Goal: Transaction & Acquisition: Purchase product/service

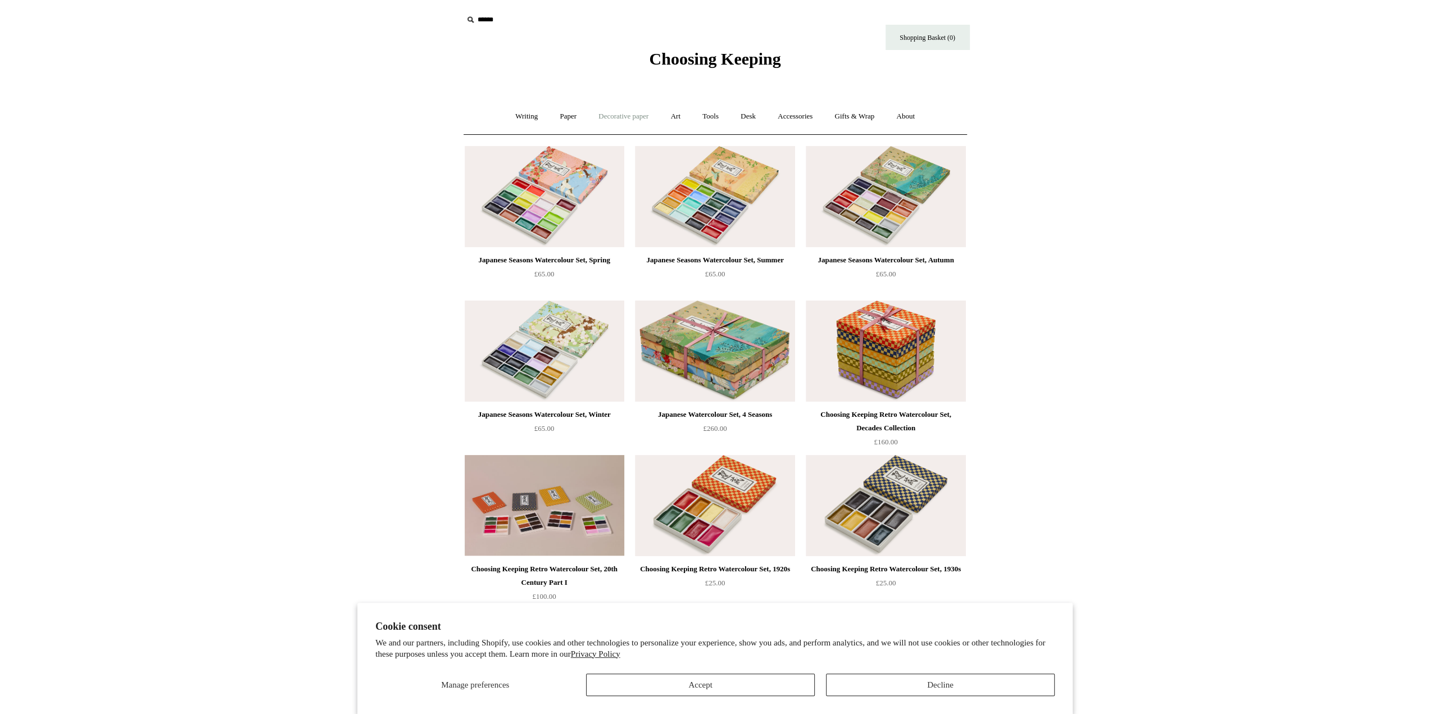
click at [630, 119] on link "Decorative paper +" at bounding box center [623, 117] width 70 height 30
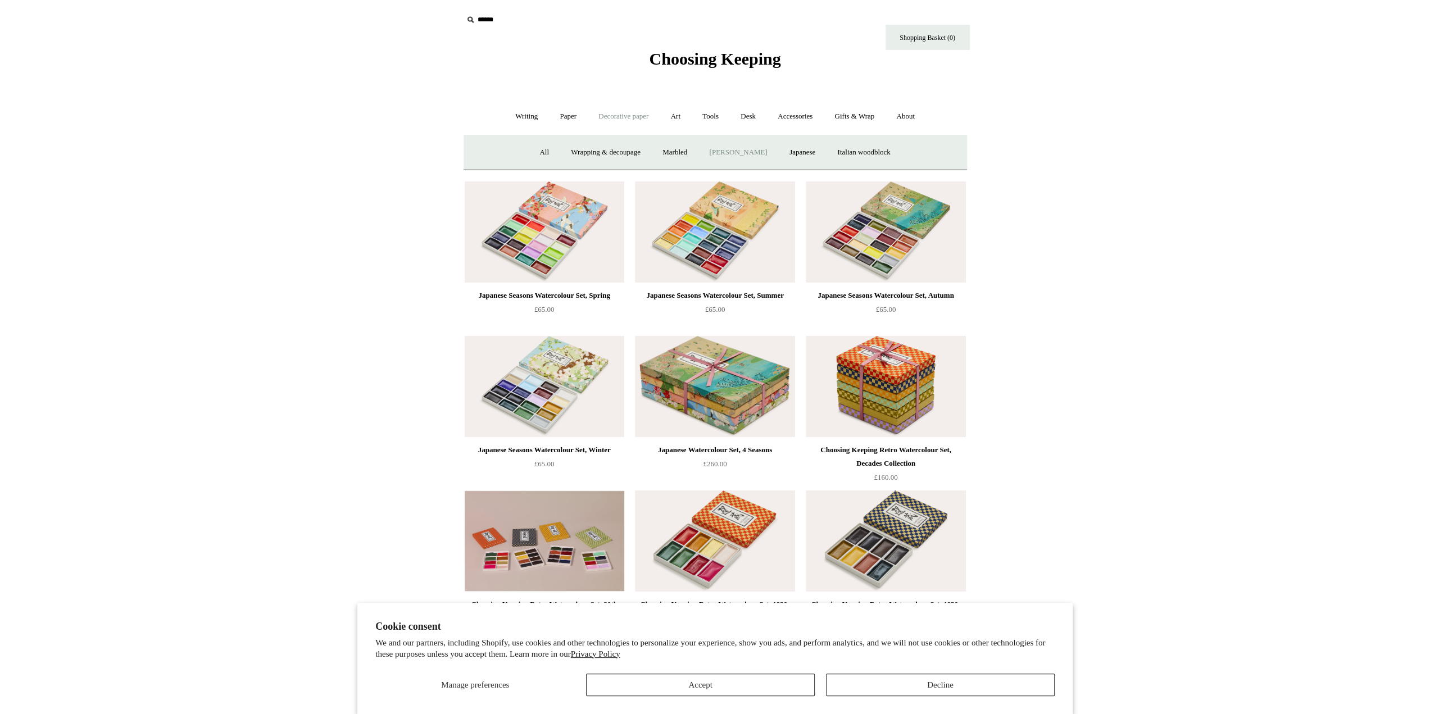
click at [755, 156] on link "[PERSON_NAME]" at bounding box center [738, 153] width 78 height 30
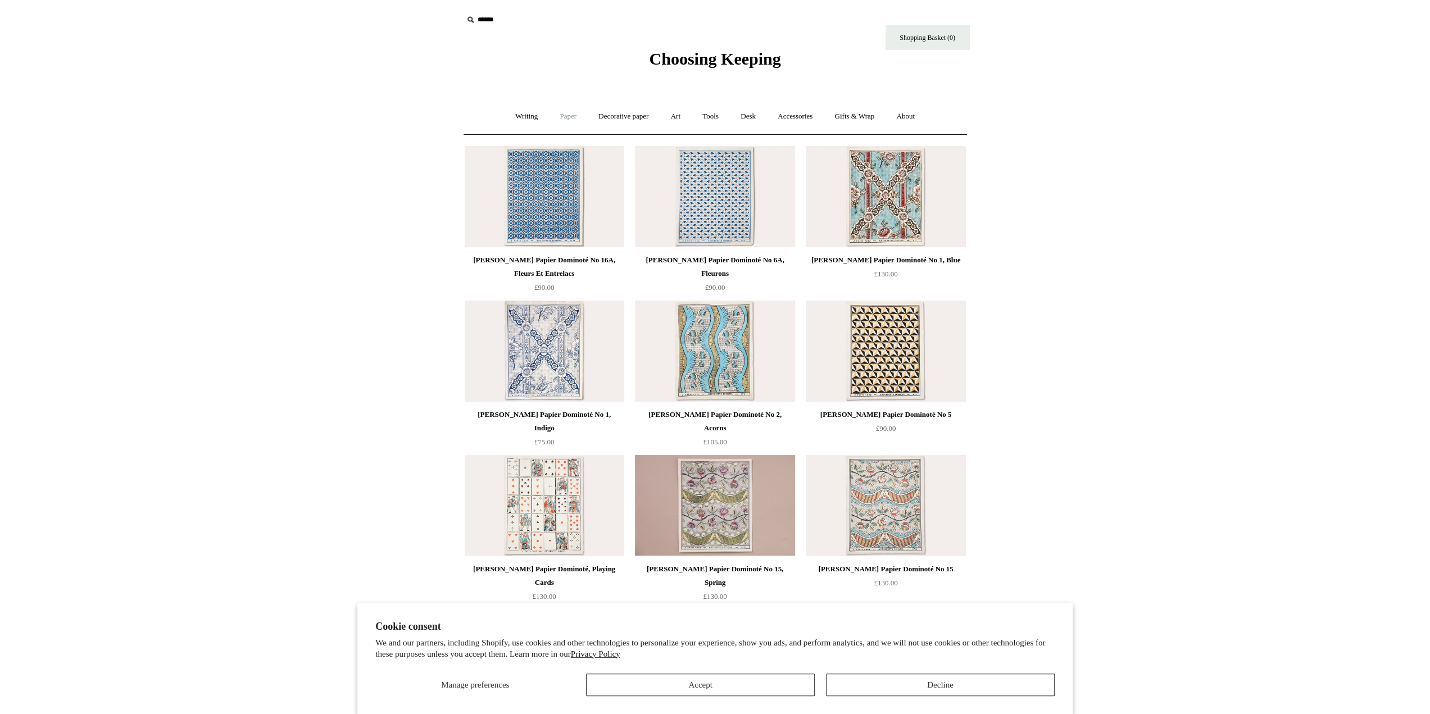
click at [568, 123] on link "Paper +" at bounding box center [568, 117] width 37 height 30
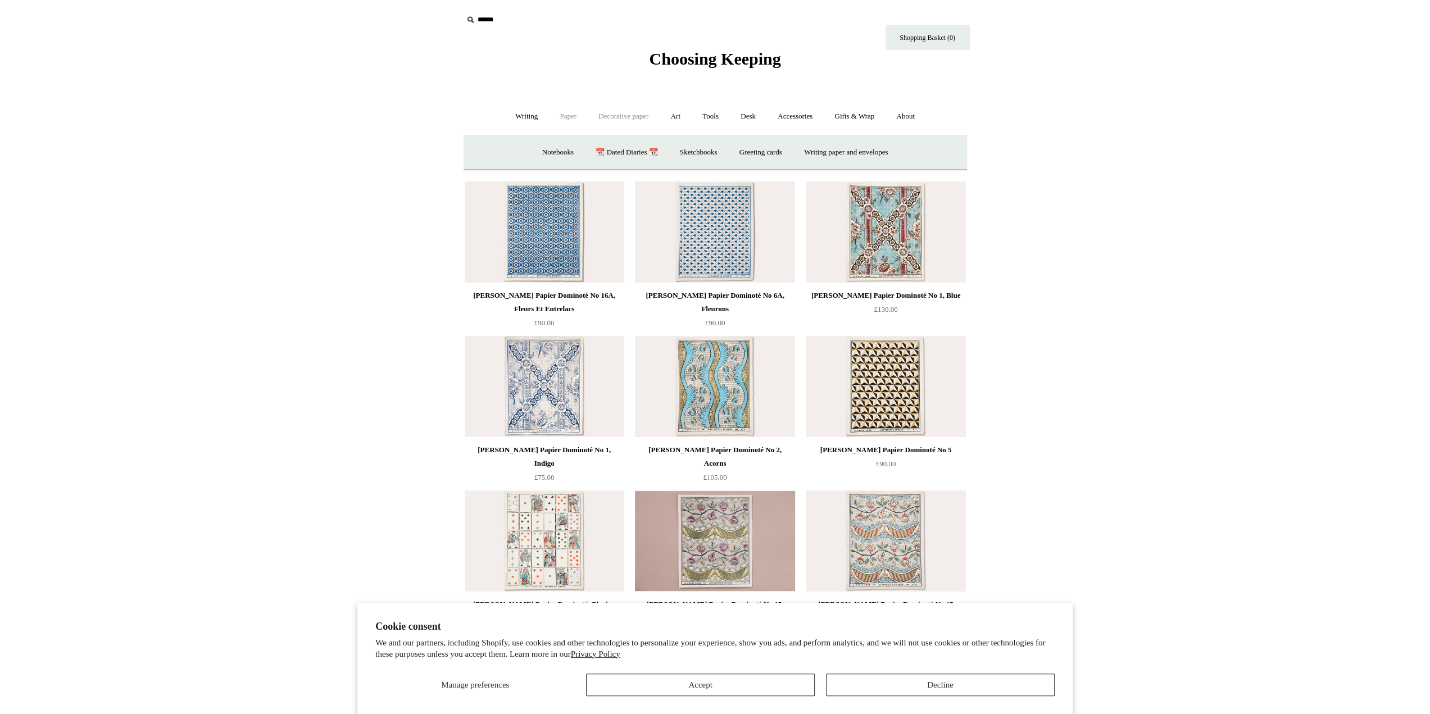
click at [640, 121] on link "Decorative paper +" at bounding box center [623, 117] width 70 height 30
click at [791, 153] on link "Japanese" at bounding box center [803, 153] width 46 height 30
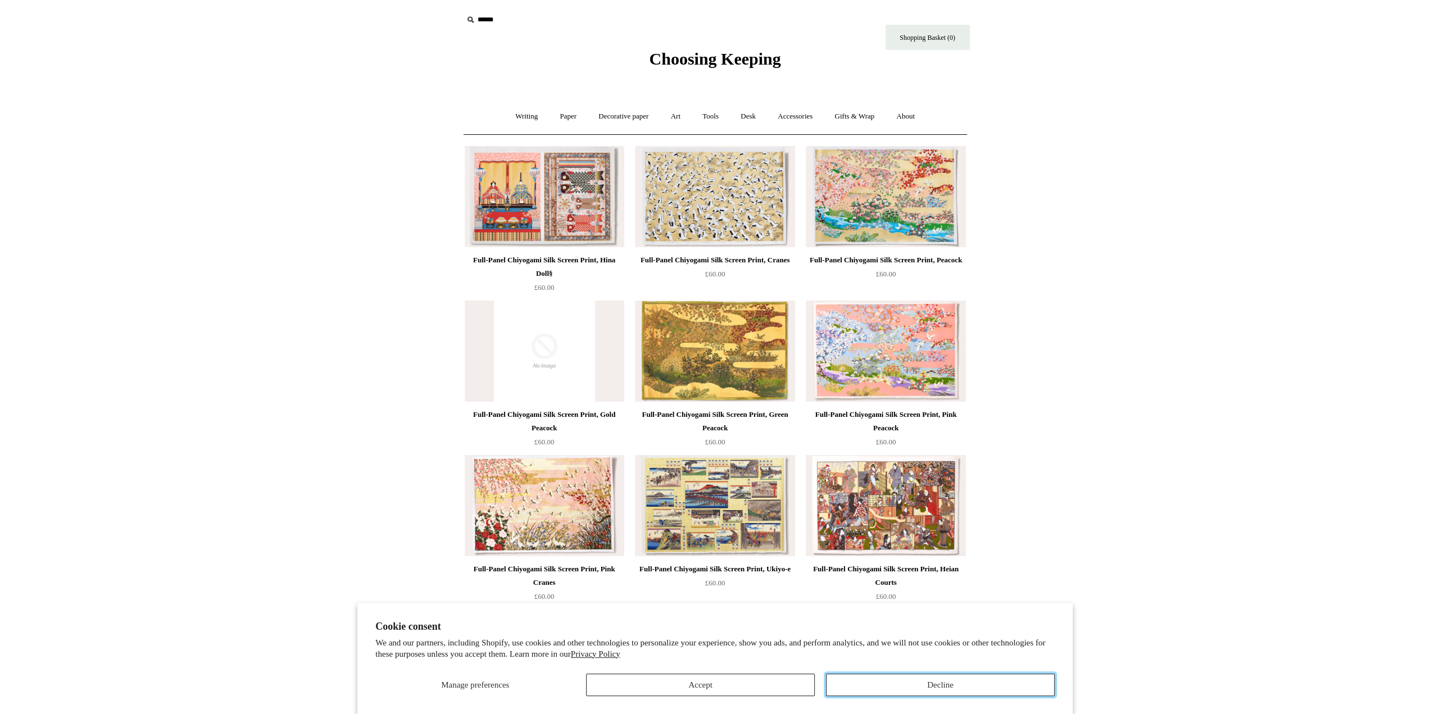
click at [896, 682] on button "Decline" at bounding box center [940, 685] width 229 height 22
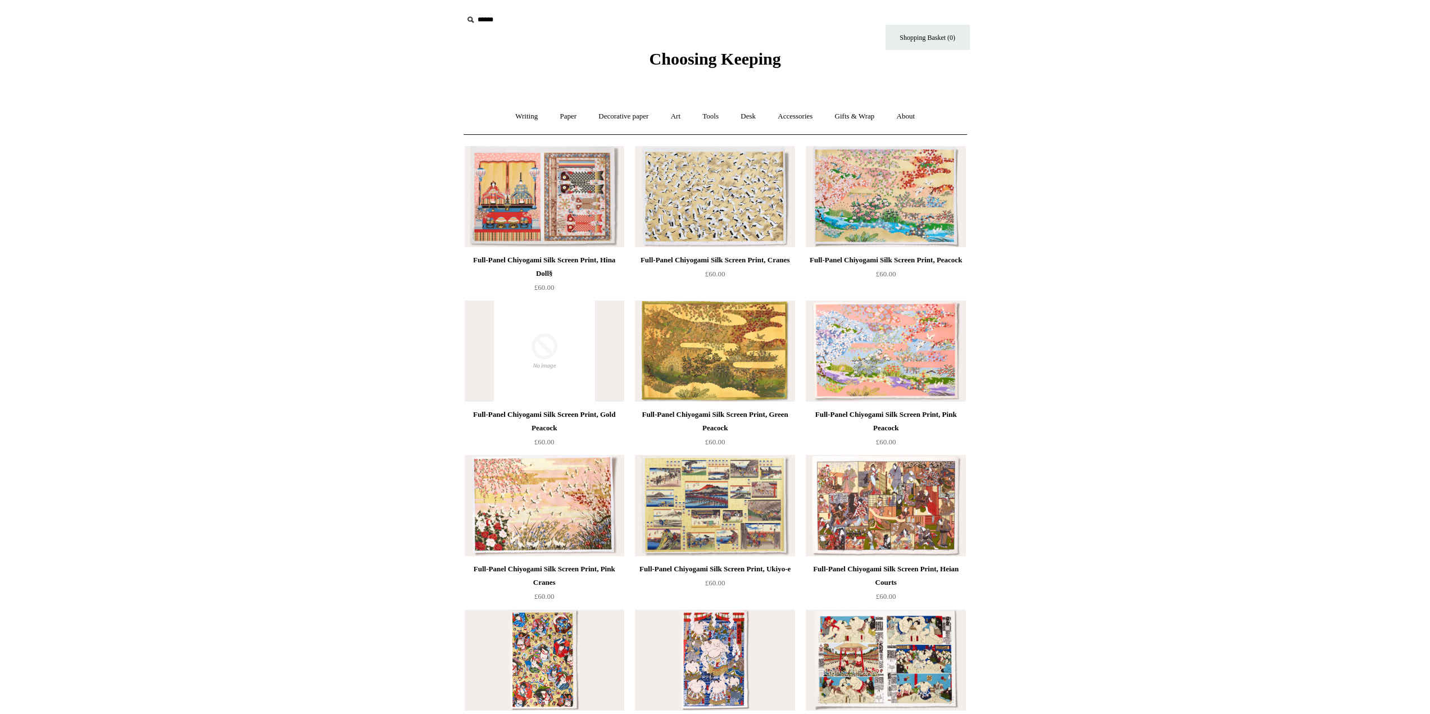
scroll to position [225, 0]
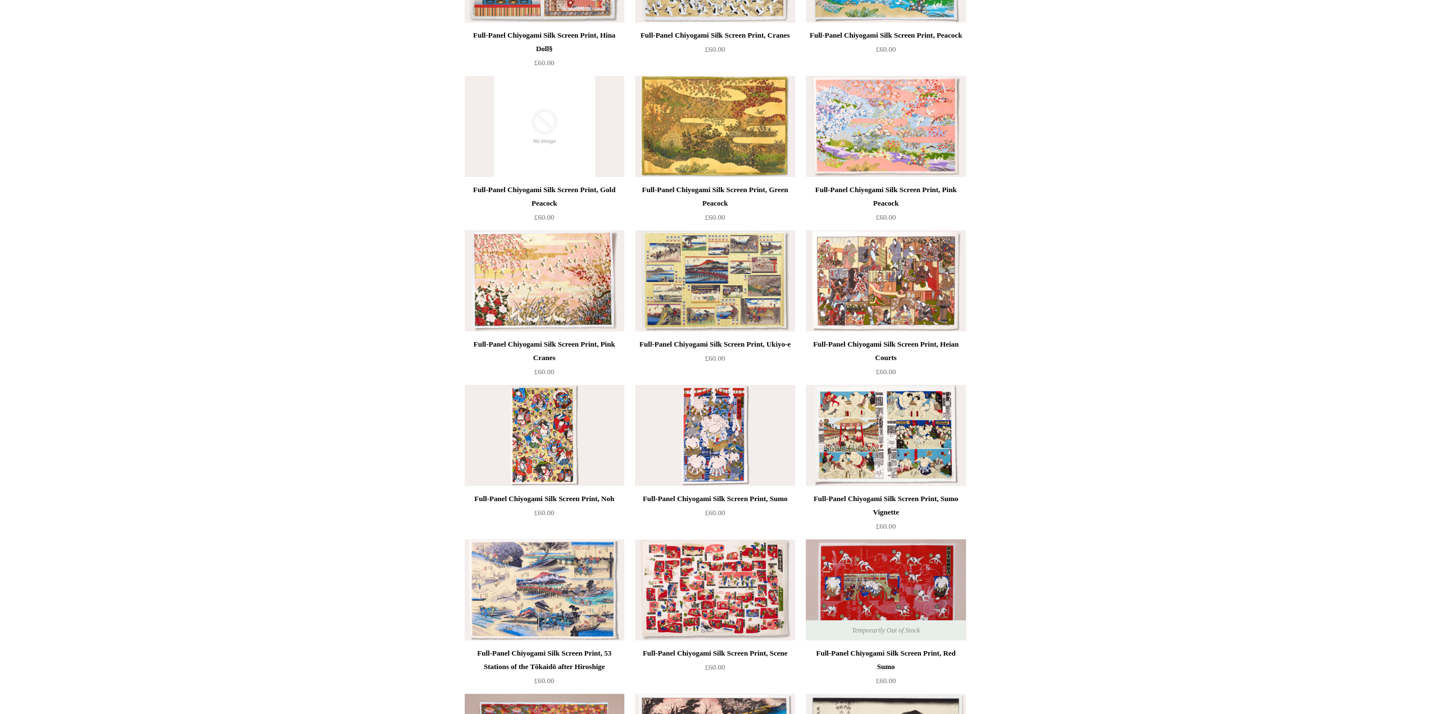
click at [532, 582] on img at bounding box center [545, 590] width 160 height 101
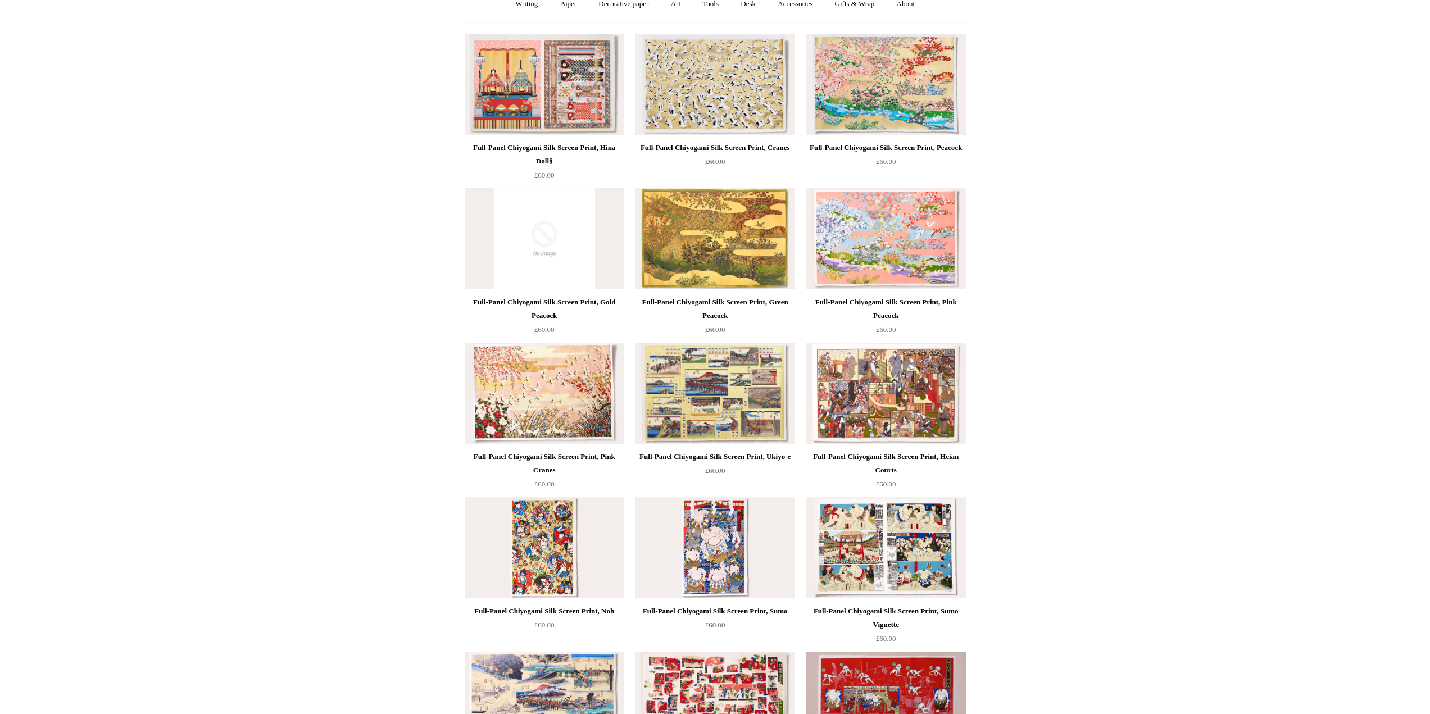
scroll to position [0, 0]
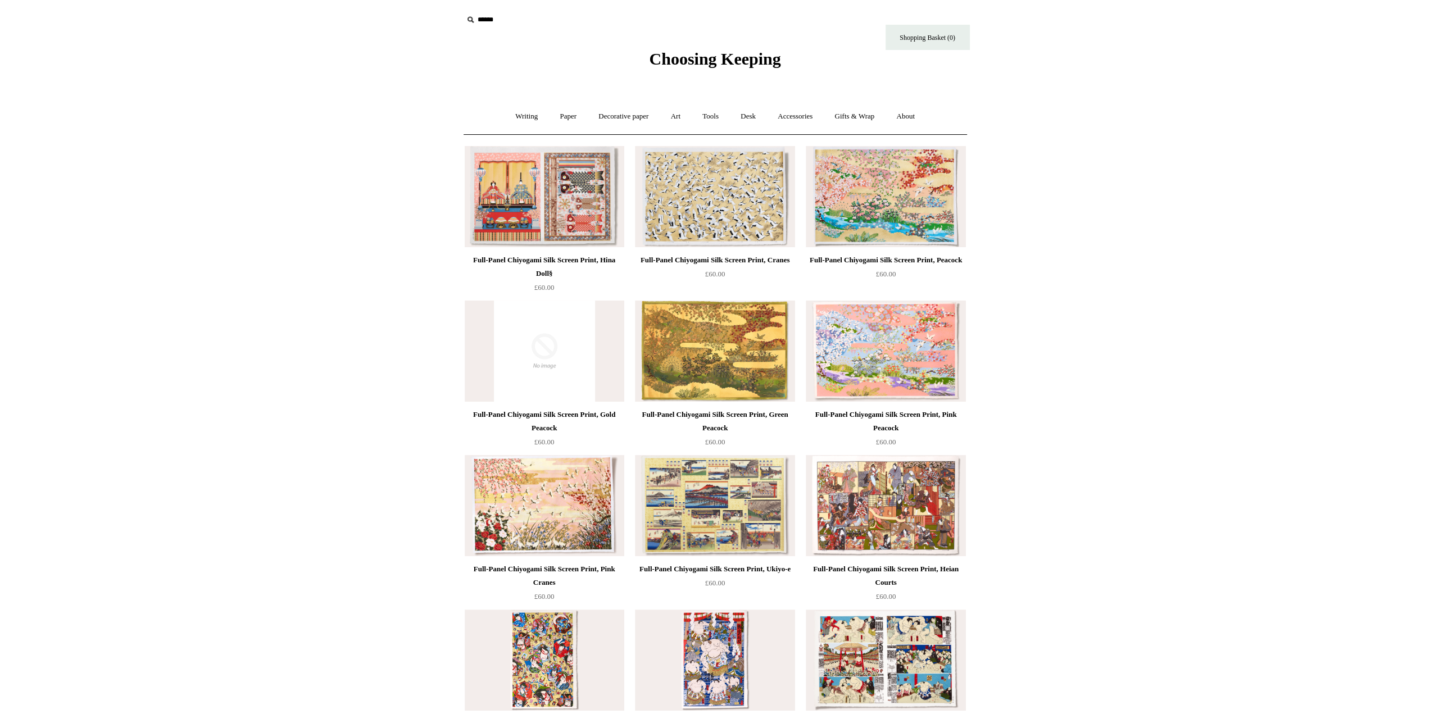
click at [568, 194] on img at bounding box center [545, 196] width 160 height 101
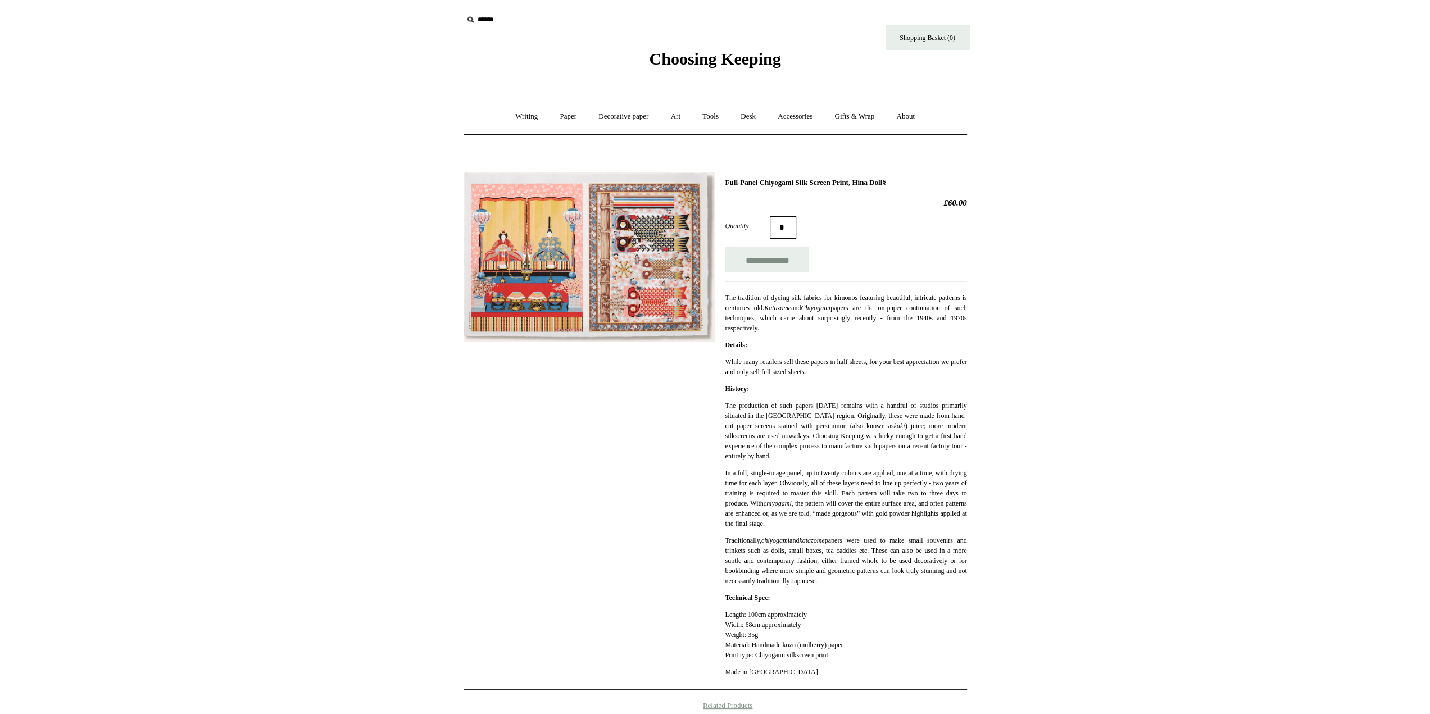
click at [610, 237] on img at bounding box center [590, 258] width 252 height 170
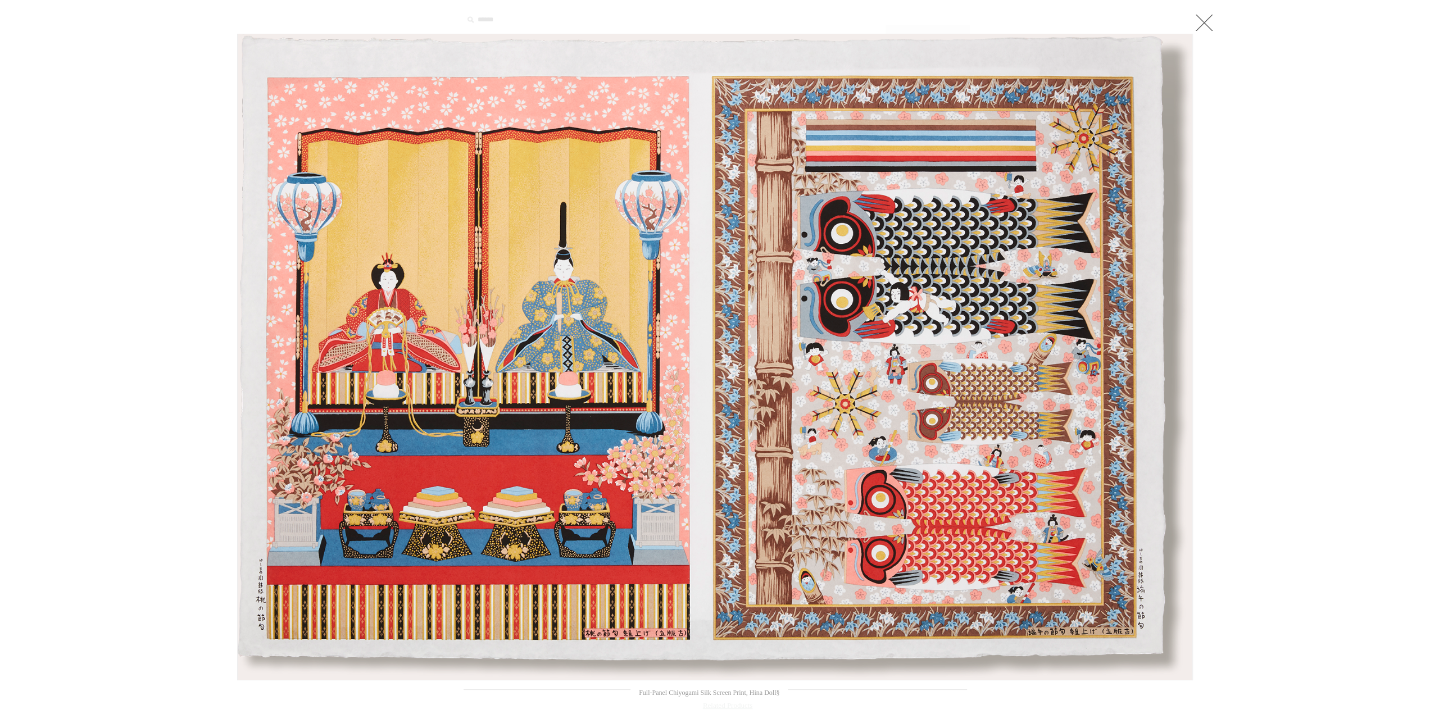
click at [170, 225] on div at bounding box center [715, 524] width 1430 height 1048
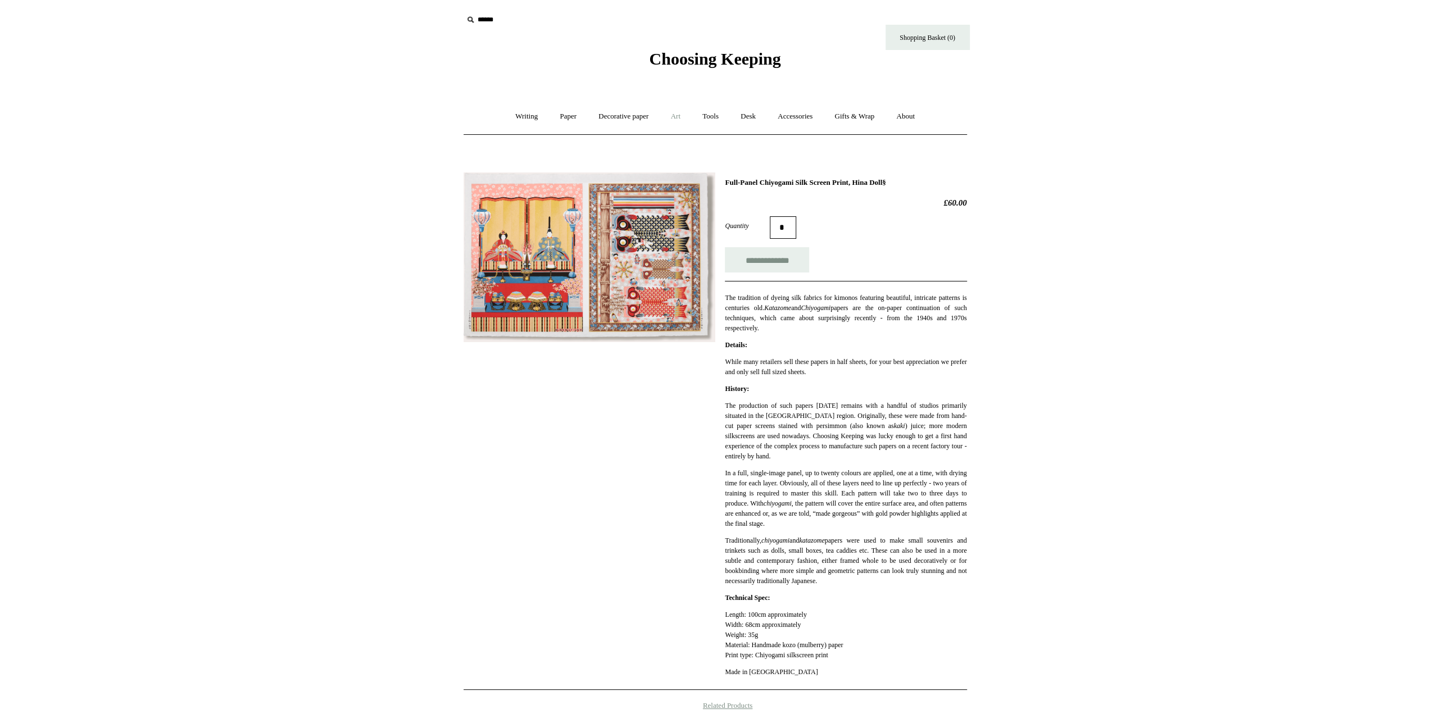
click at [681, 120] on link "Art +" at bounding box center [676, 117] width 30 height 30
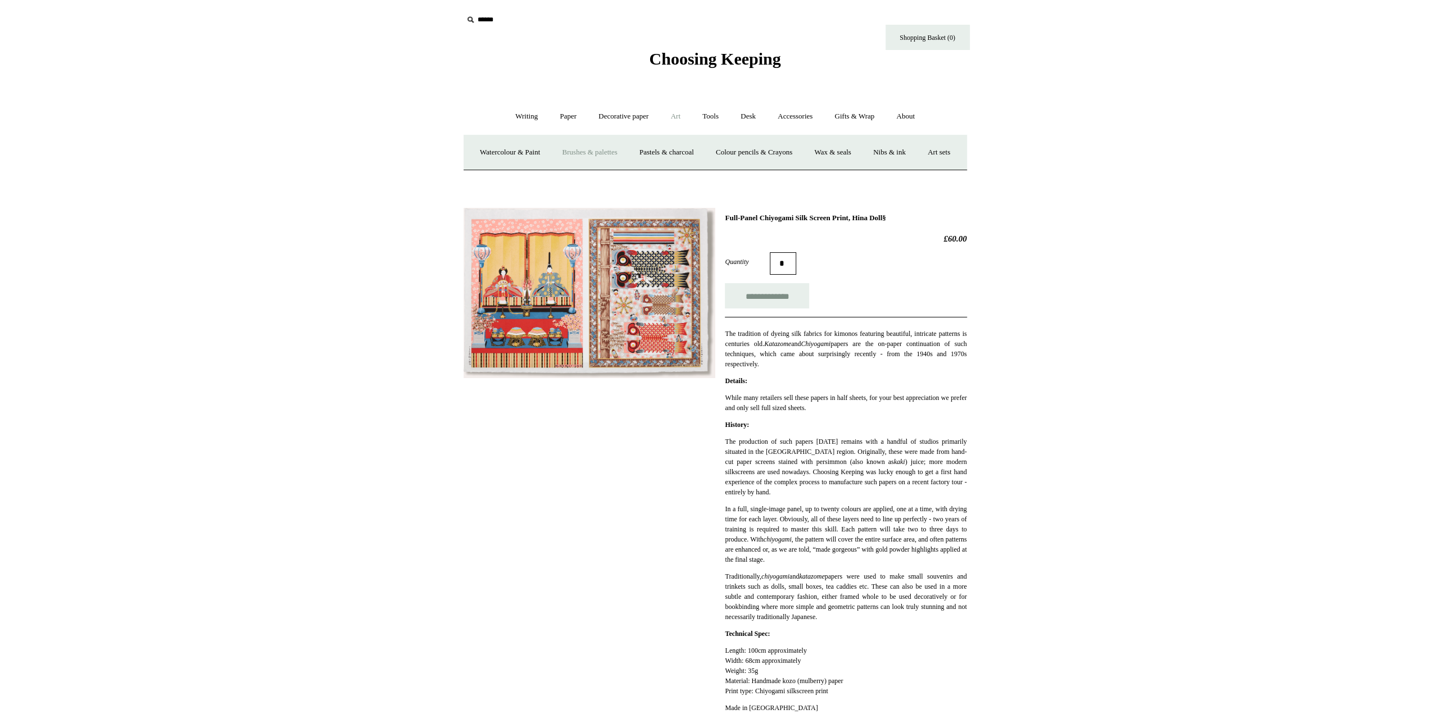
click at [615, 153] on link "Brushes & palettes" at bounding box center [589, 153] width 75 height 30
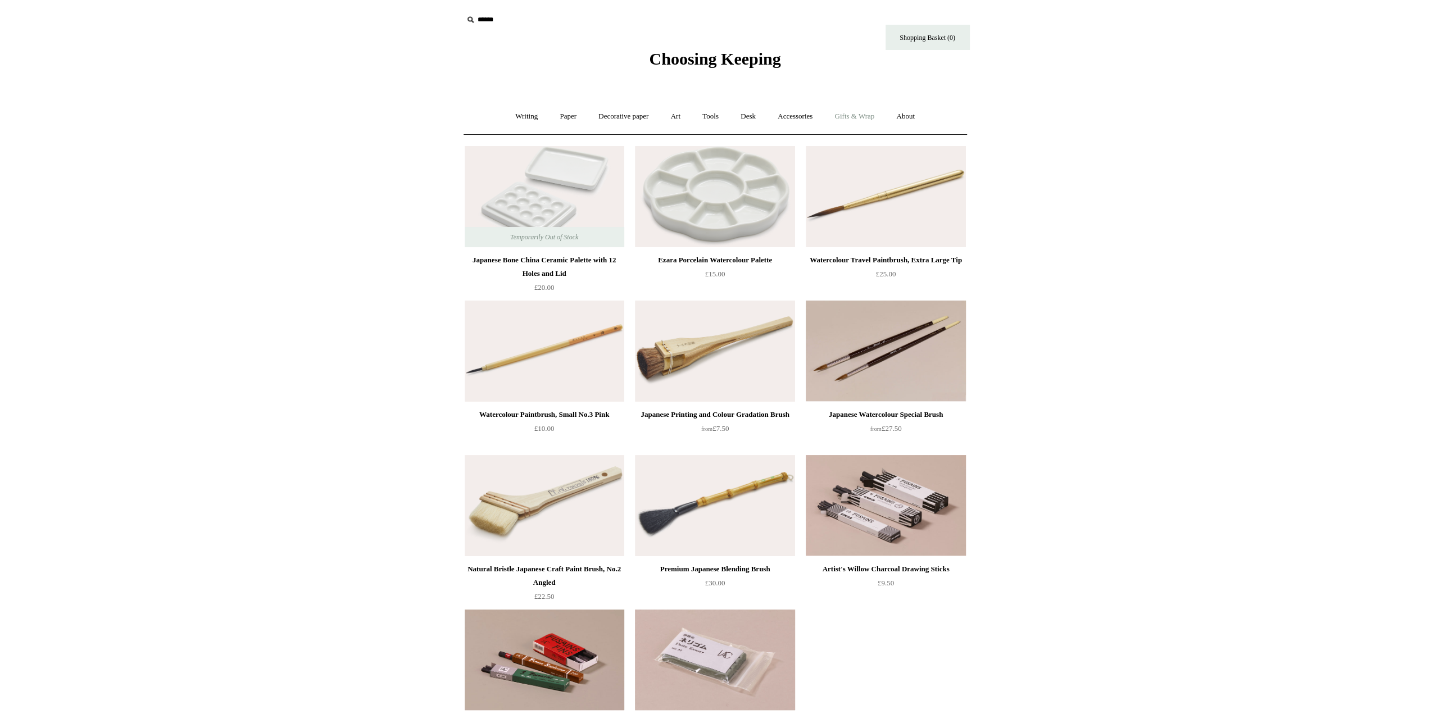
click at [862, 116] on link "Gifts & Wrap +" at bounding box center [855, 117] width 60 height 30
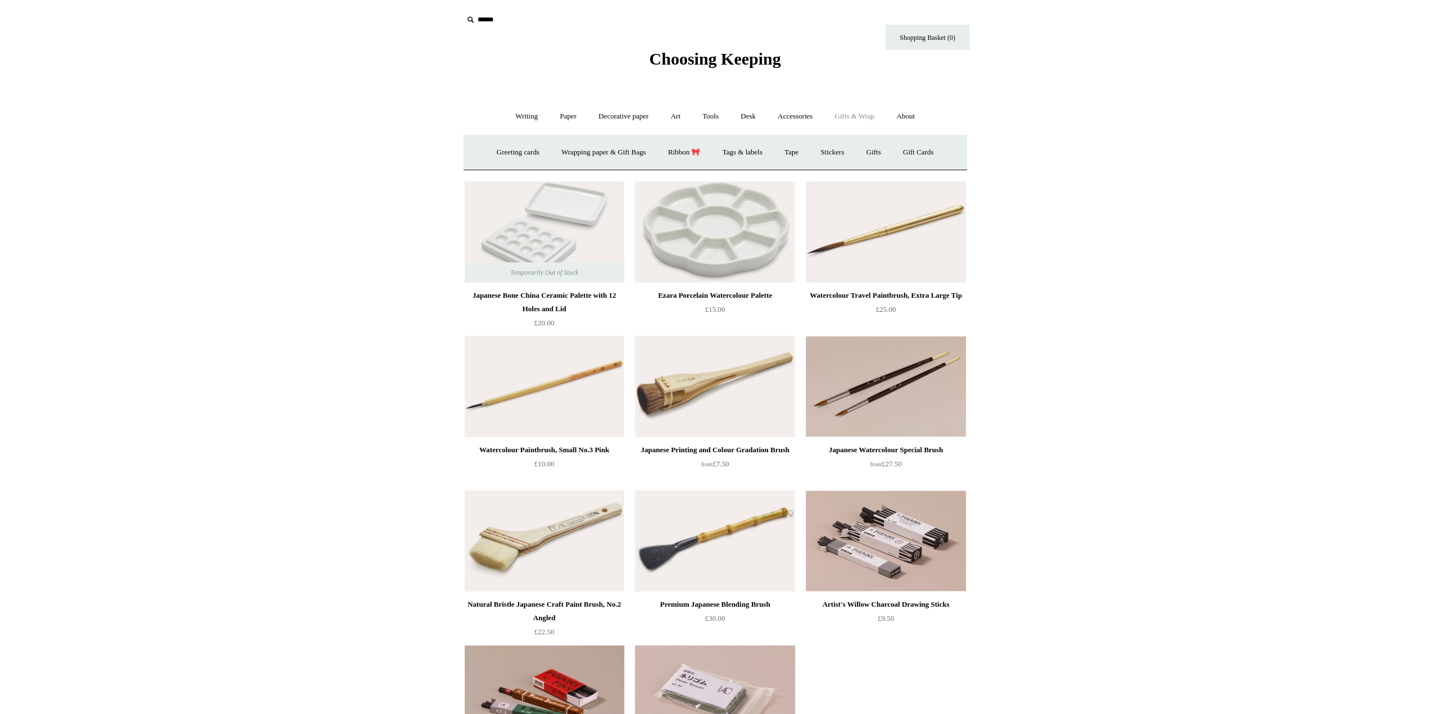
click at [858, 112] on link "Gifts & Wrap -" at bounding box center [855, 117] width 60 height 30
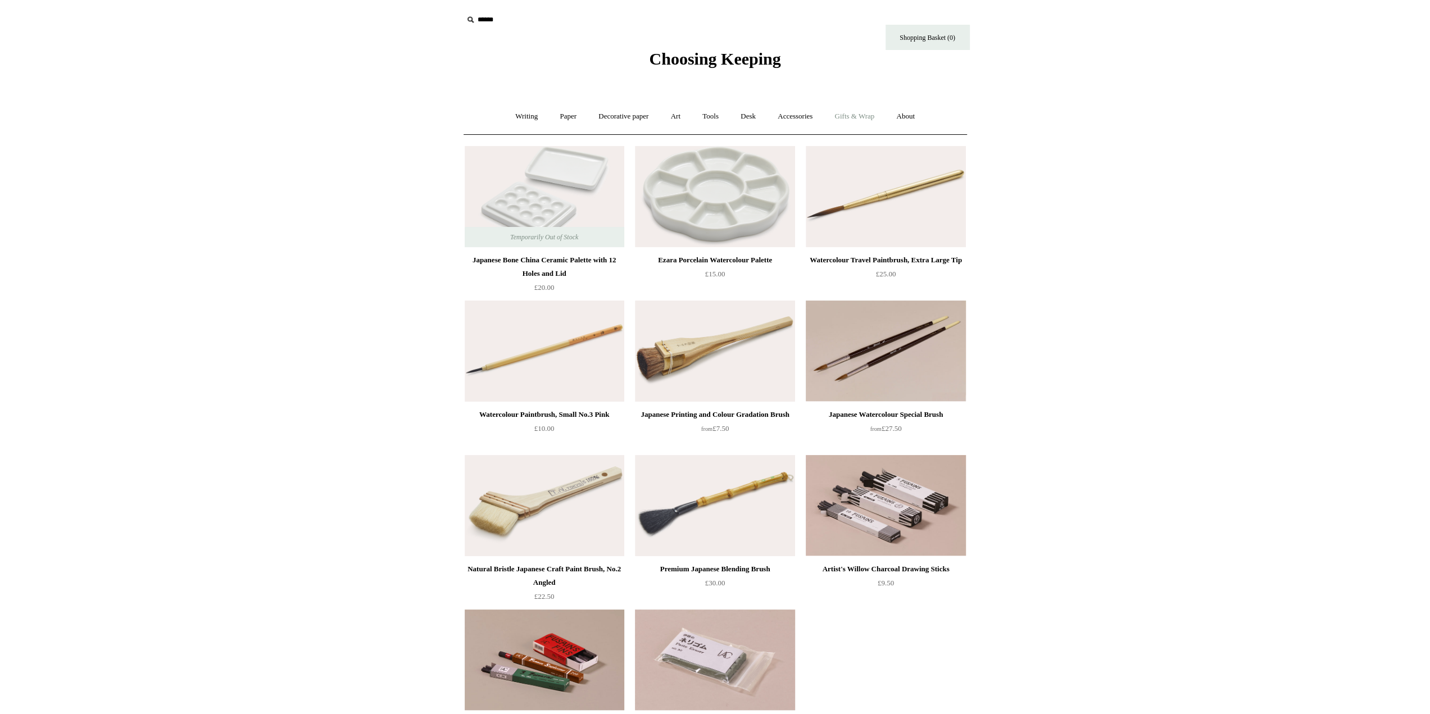
click at [858, 112] on link "Gifts & Wrap +" at bounding box center [855, 117] width 60 height 30
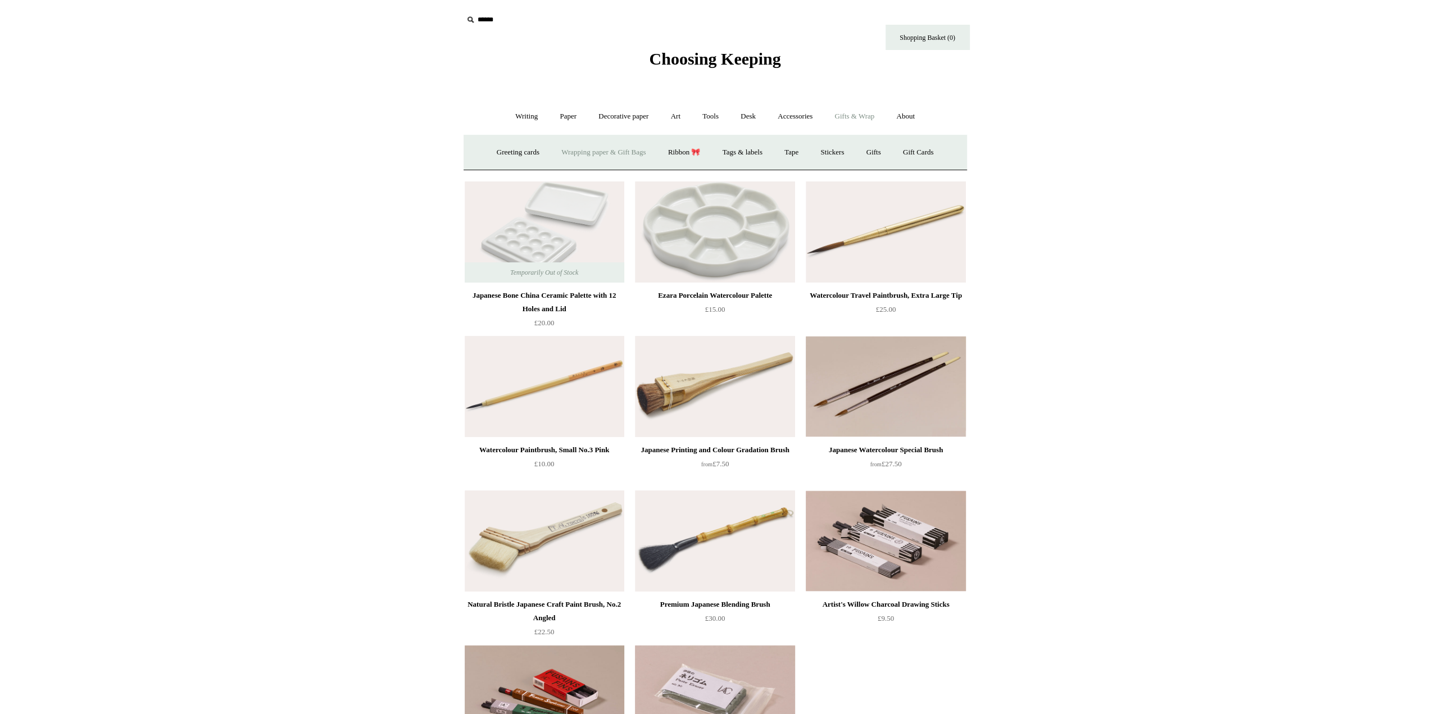
click at [618, 155] on link "Wrapping paper & Gift Bags" at bounding box center [603, 153] width 105 height 30
